Goal: Information Seeking & Learning: Understand process/instructions

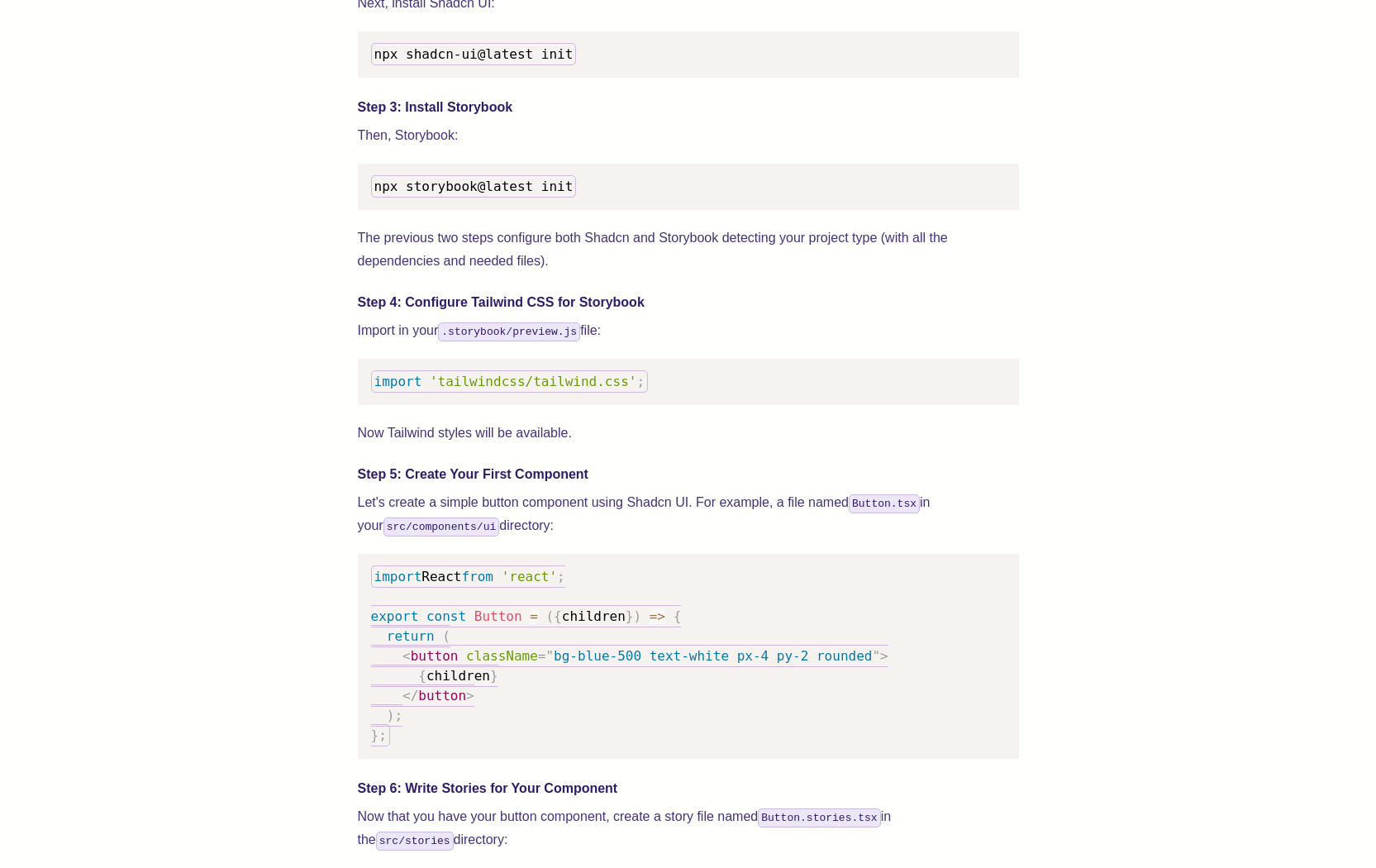
scroll to position [1792, 0]
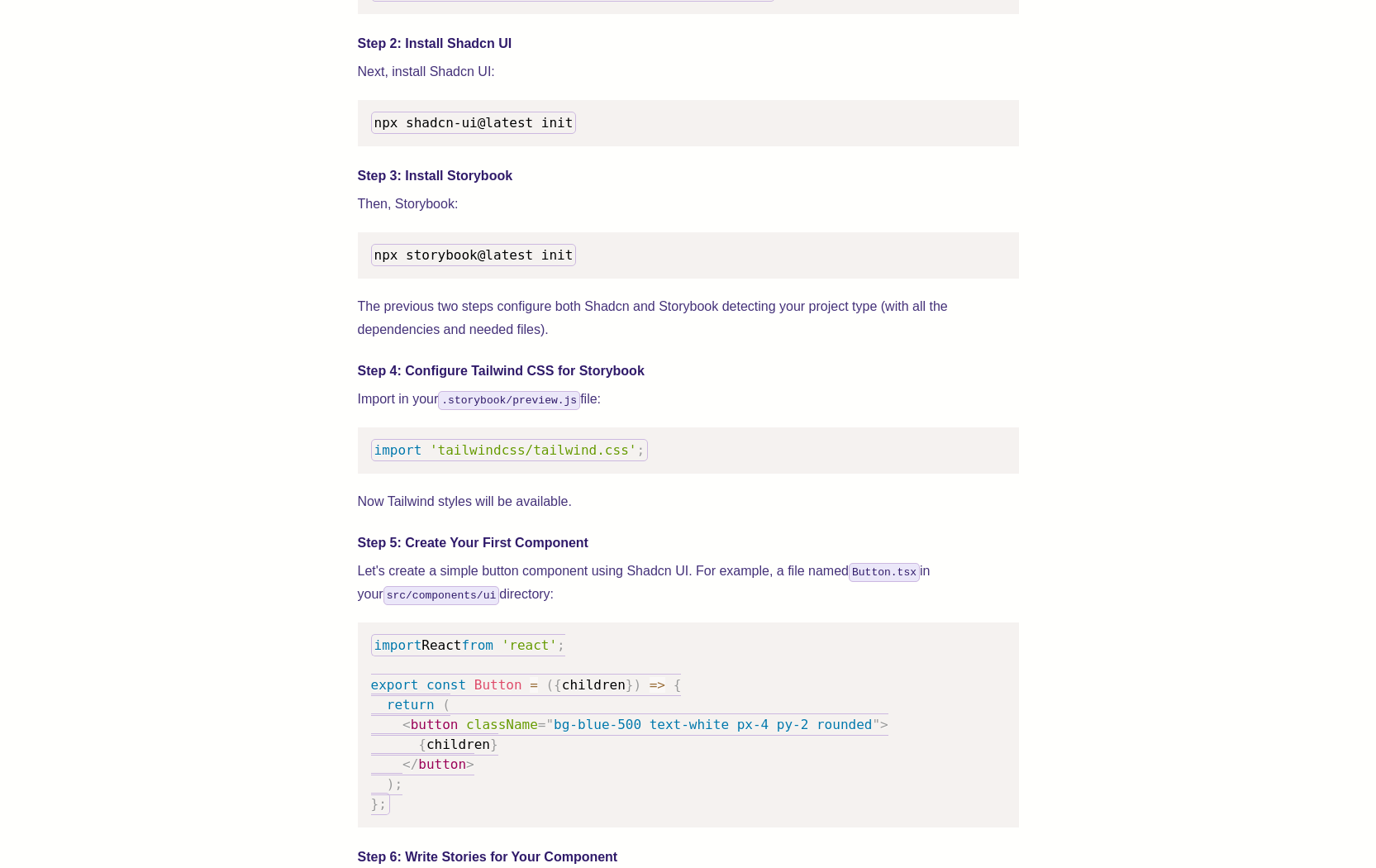
click at [521, 458] on span "'tailwindcss/tailwind.css'" at bounding box center [533, 450] width 207 height 15
copy code "import 'tailwindcss/tailwind.css' ;"
click at [524, 215] on p "Then, Storybook:" at bounding box center [688, 204] width 661 height 23
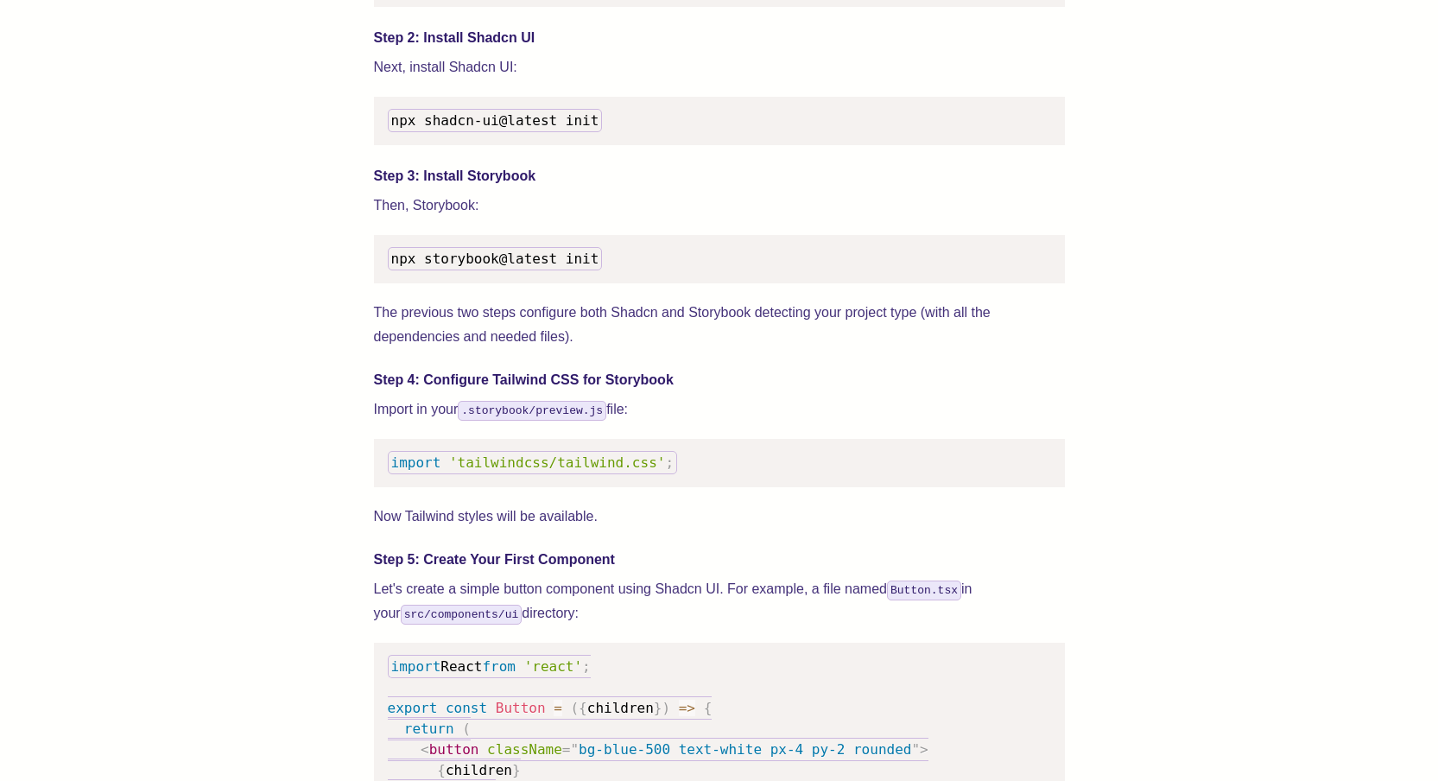
scroll to position [1881, 0]
